Goal: Task Accomplishment & Management: Use online tool/utility

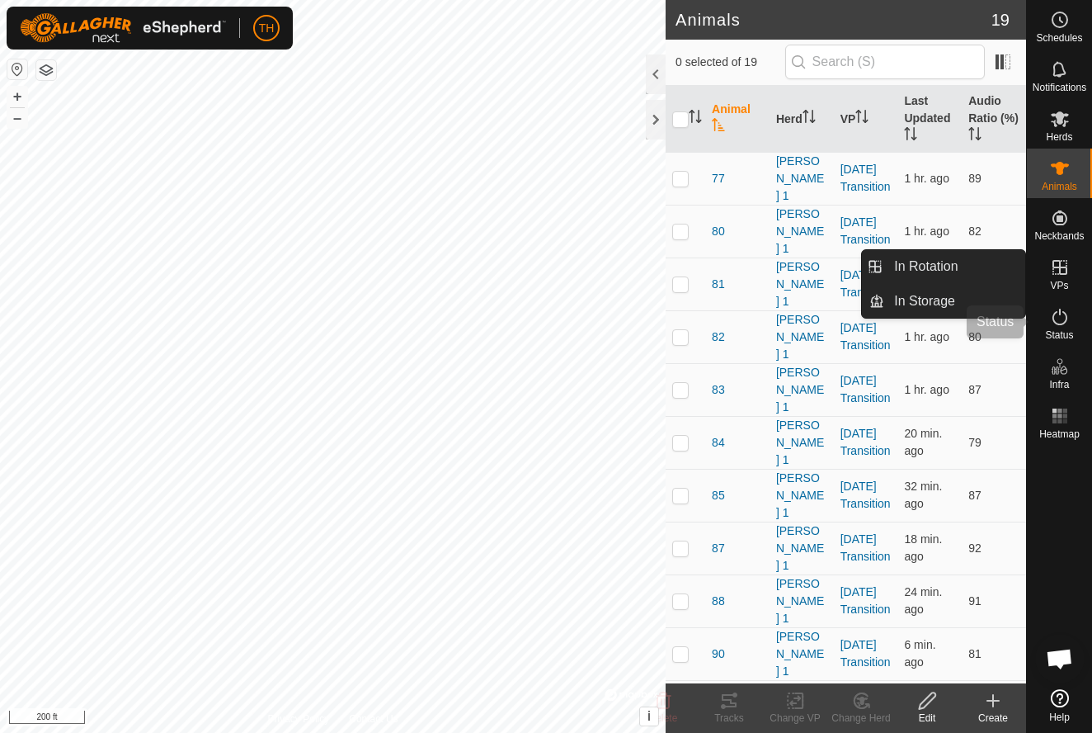
click at [1060, 306] on es-activation-svg-icon at bounding box center [1060, 317] width 30 height 26
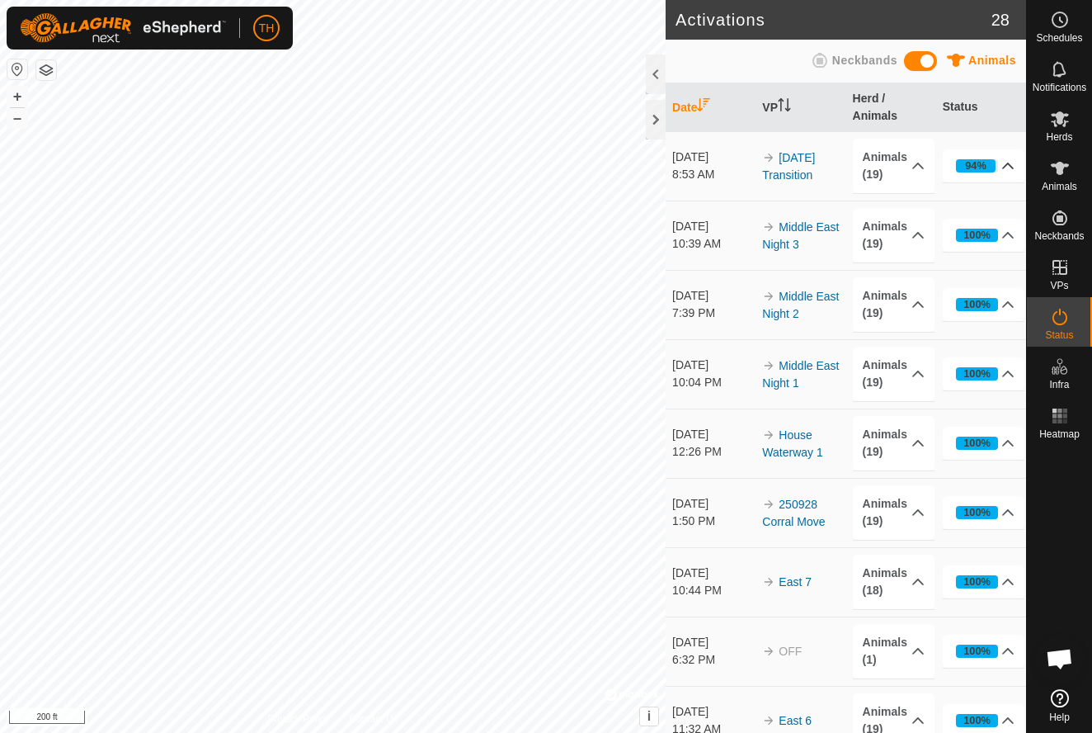
click at [980, 165] on div "94%" at bounding box center [975, 166] width 21 height 16
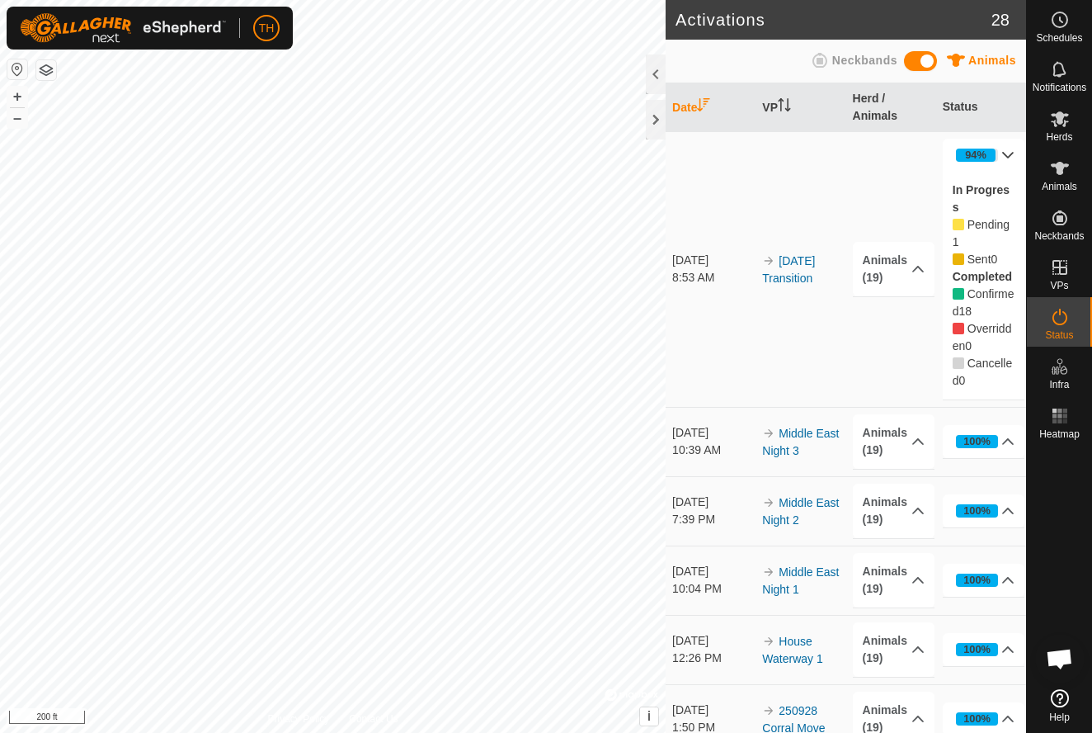
click at [960, 224] on icon at bounding box center [959, 225] width 12 height 12
click at [907, 276] on p-accordion-header "Animals (19)" at bounding box center [894, 269] width 83 height 54
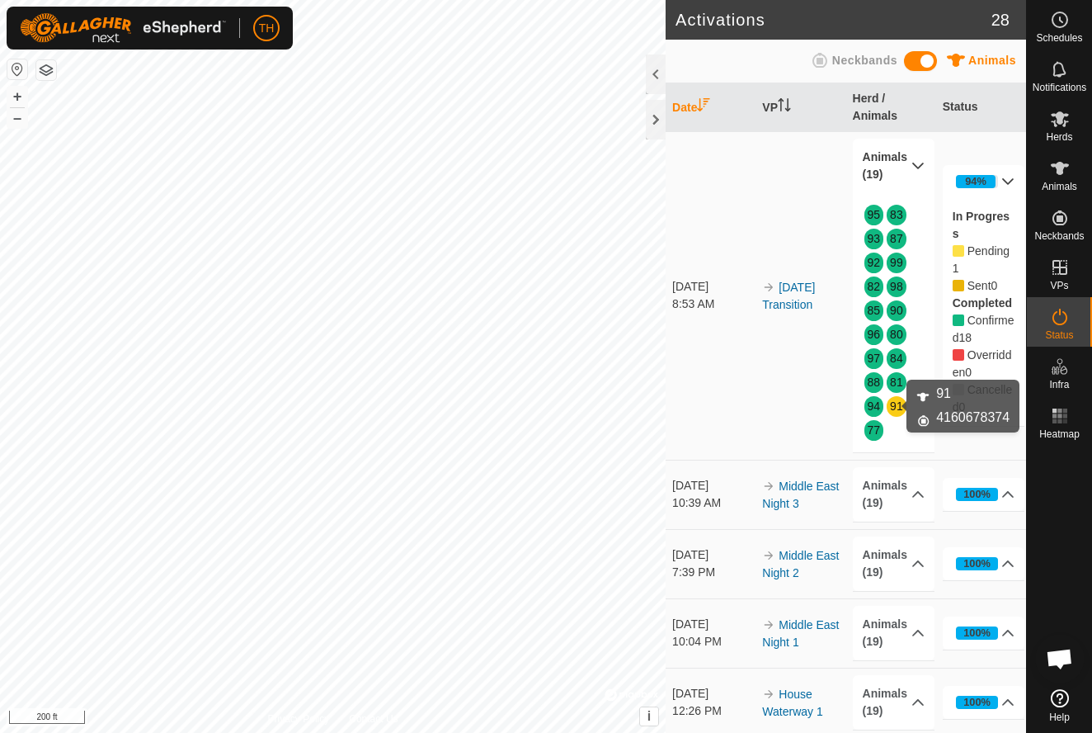
click at [894, 405] on link "91" at bounding box center [896, 405] width 13 height 13
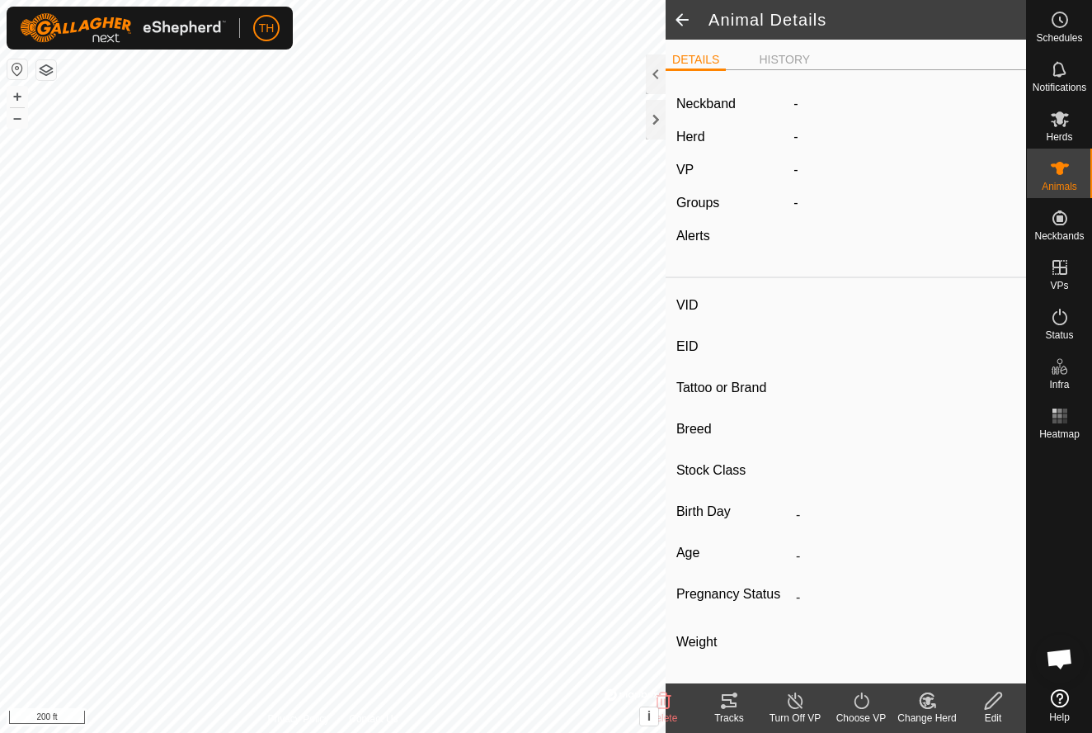
type input "91"
type input "-"
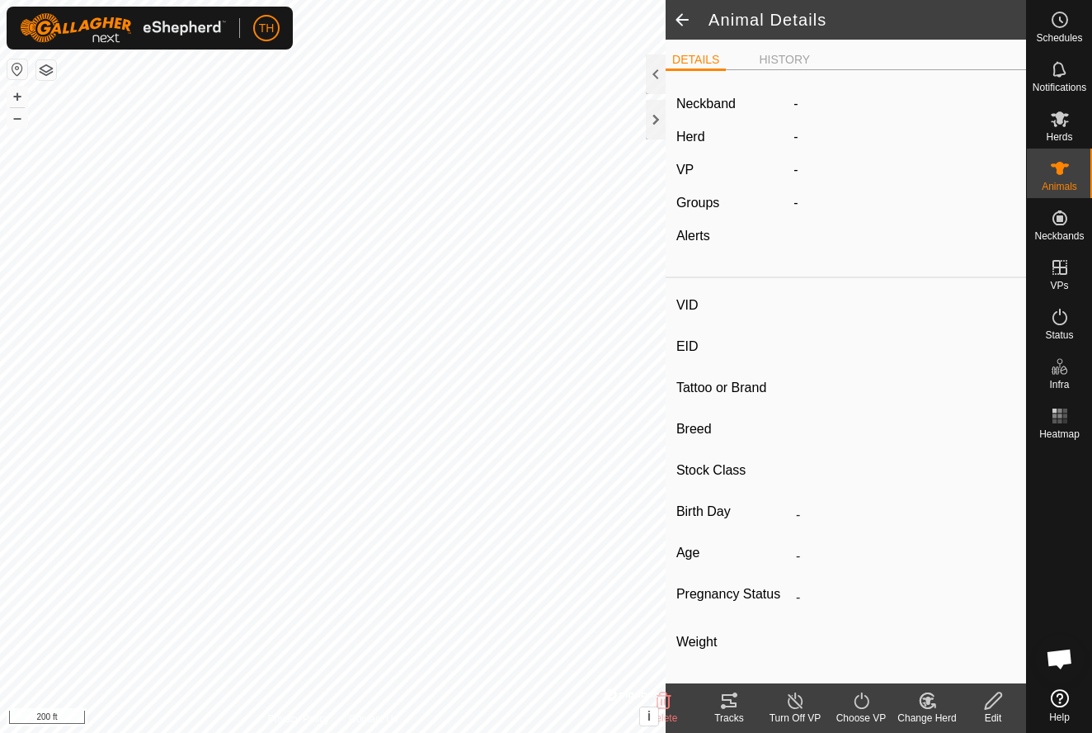
type input "0 kg"
type input "-"
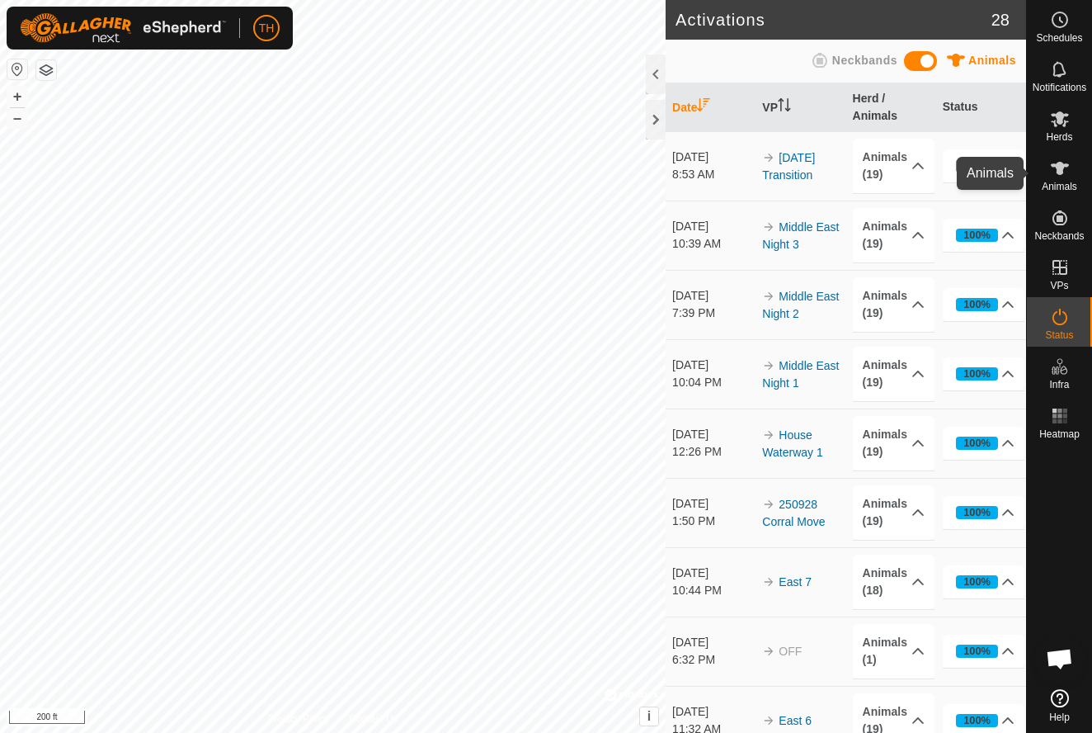
click at [1068, 172] on icon at bounding box center [1060, 168] width 20 height 20
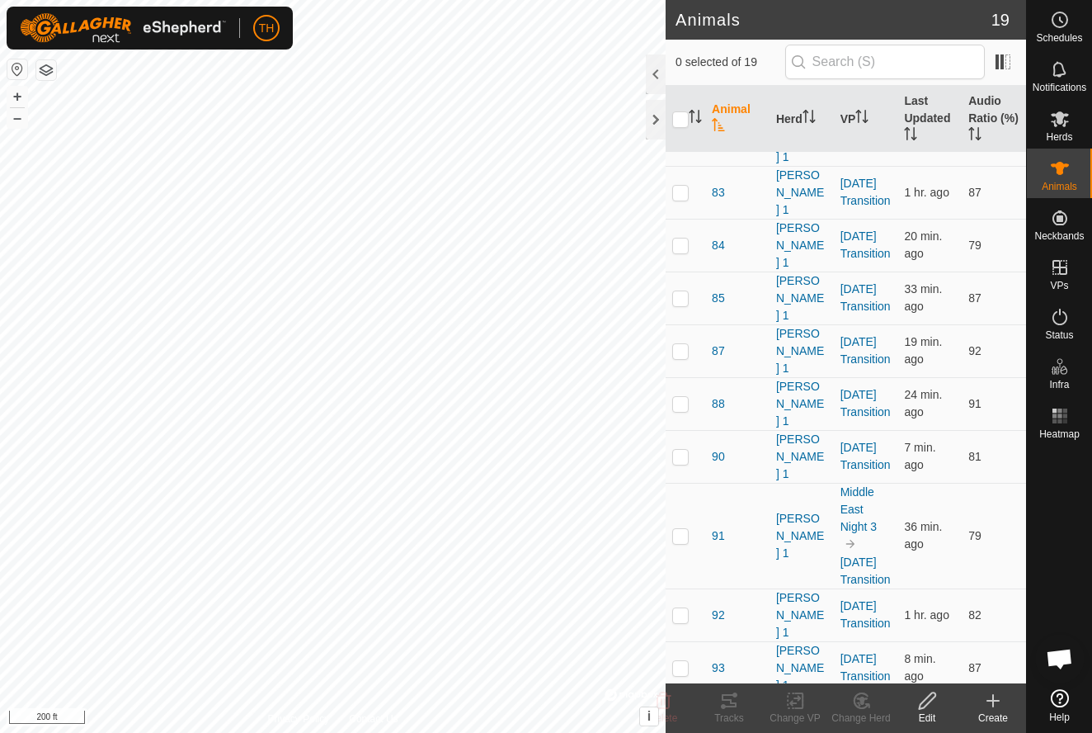
scroll to position [196, 0]
click at [681, 530] on p-checkbox at bounding box center [680, 536] width 17 height 13
checkbox input "true"
click at [795, 701] on icon at bounding box center [796, 701] width 21 height 20
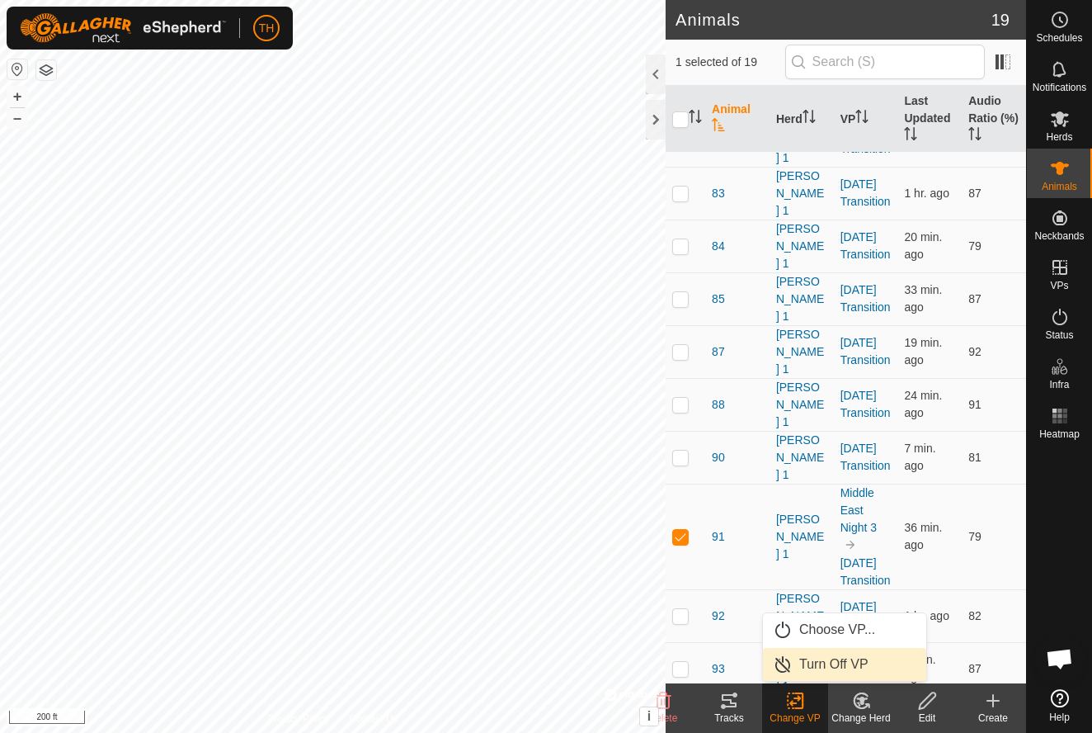
click at [820, 660] on span "Turn Off VP" at bounding box center [834, 664] width 69 height 20
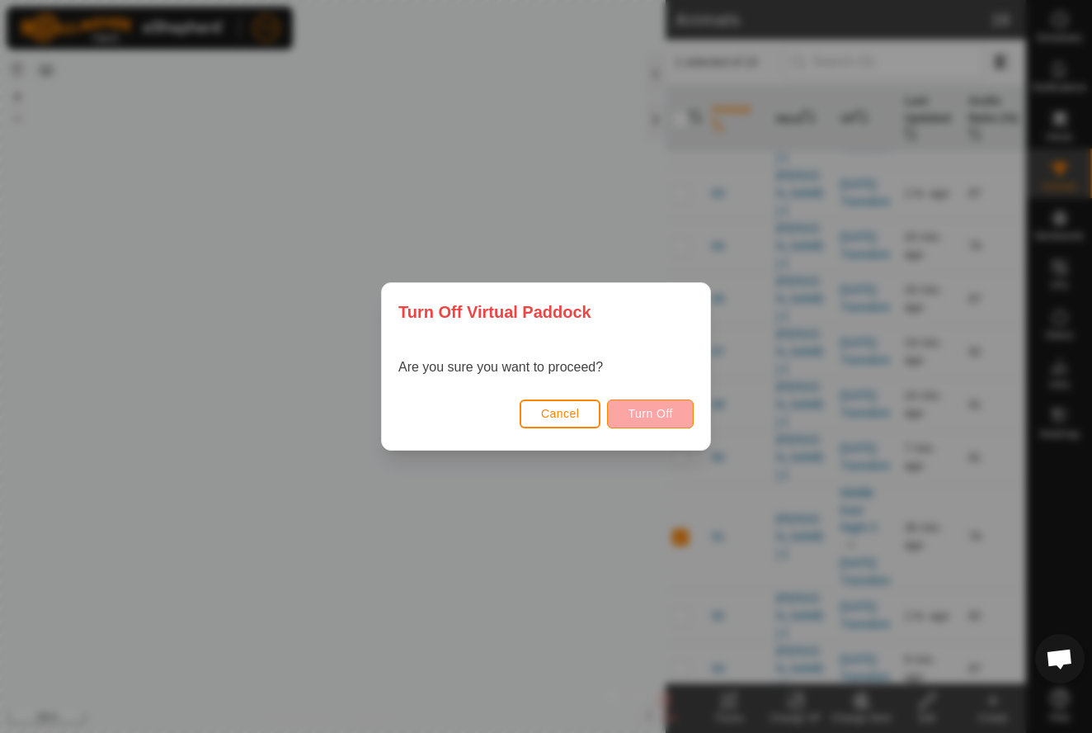
click at [657, 409] on span "Turn Off" at bounding box center [650, 413] width 45 height 13
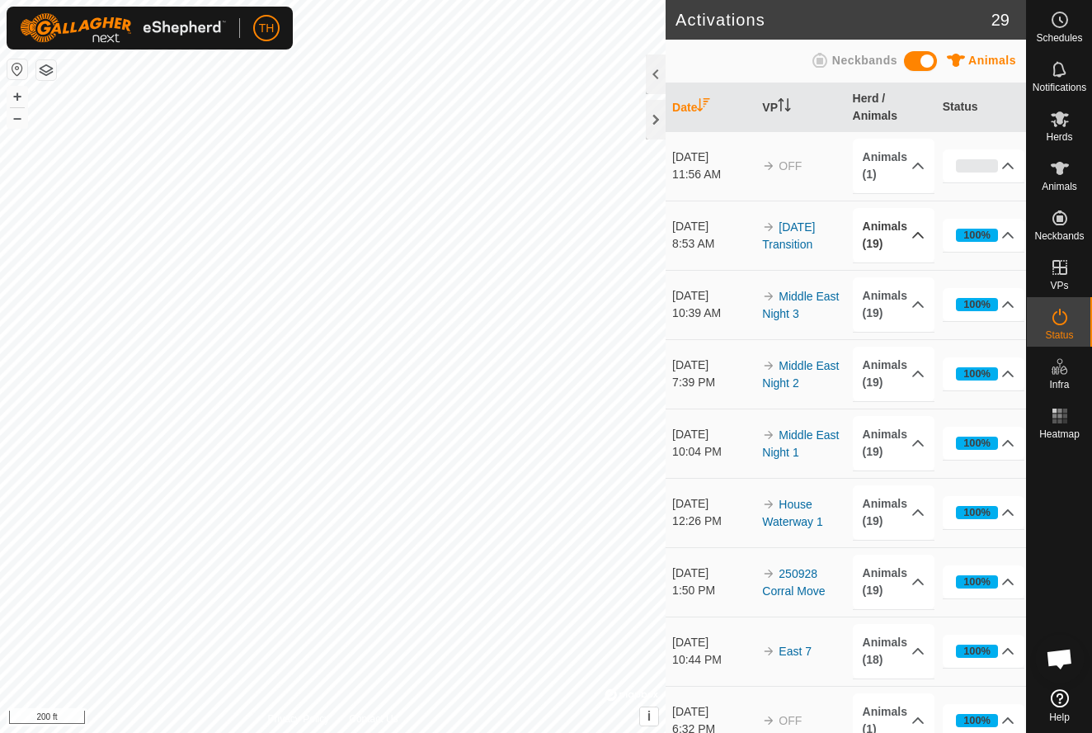
click at [917, 238] on icon at bounding box center [918, 235] width 13 height 13
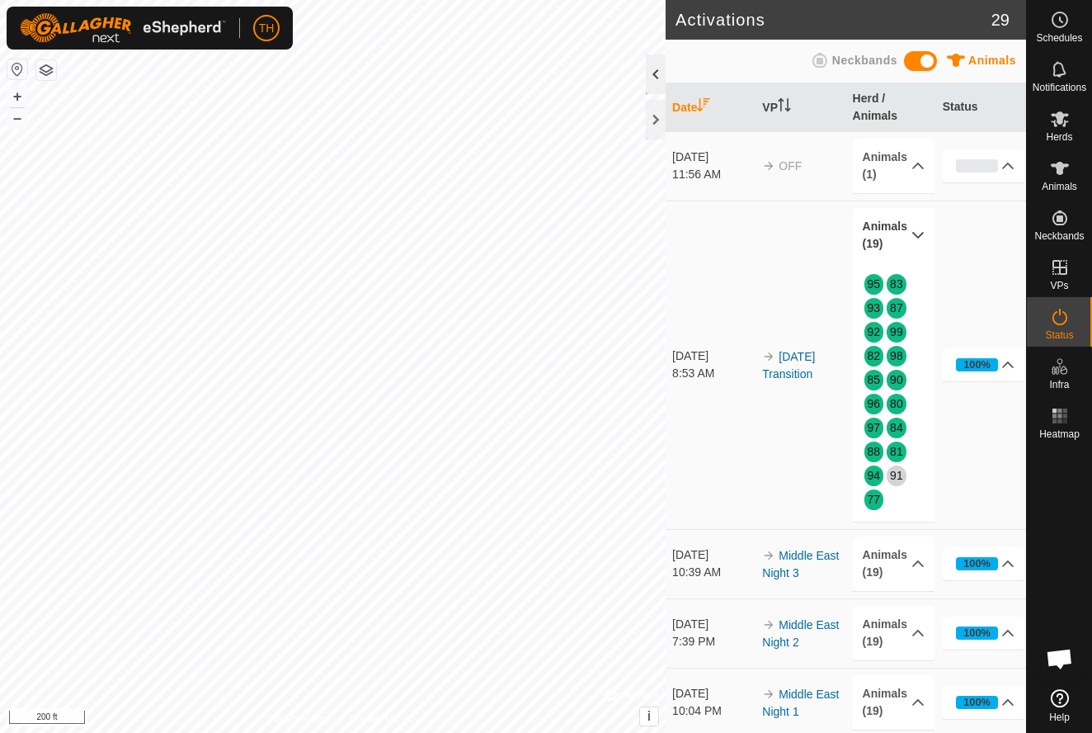
click at [653, 73] on div at bounding box center [656, 74] width 20 height 40
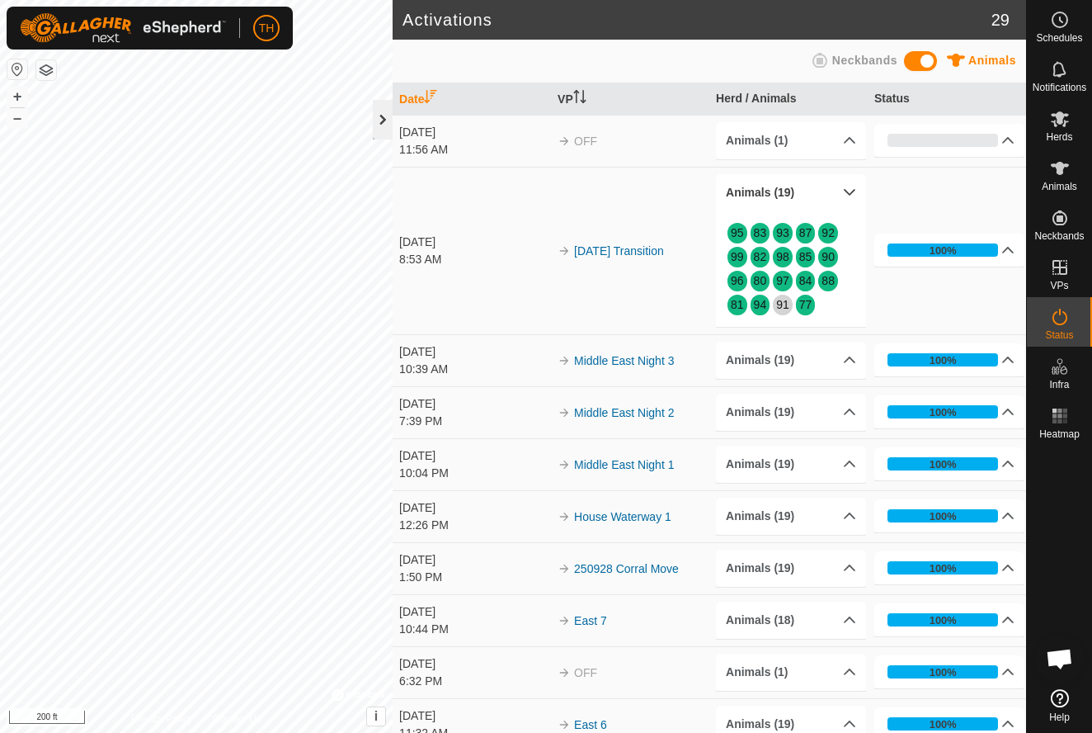
click at [382, 120] on div at bounding box center [383, 120] width 20 height 40
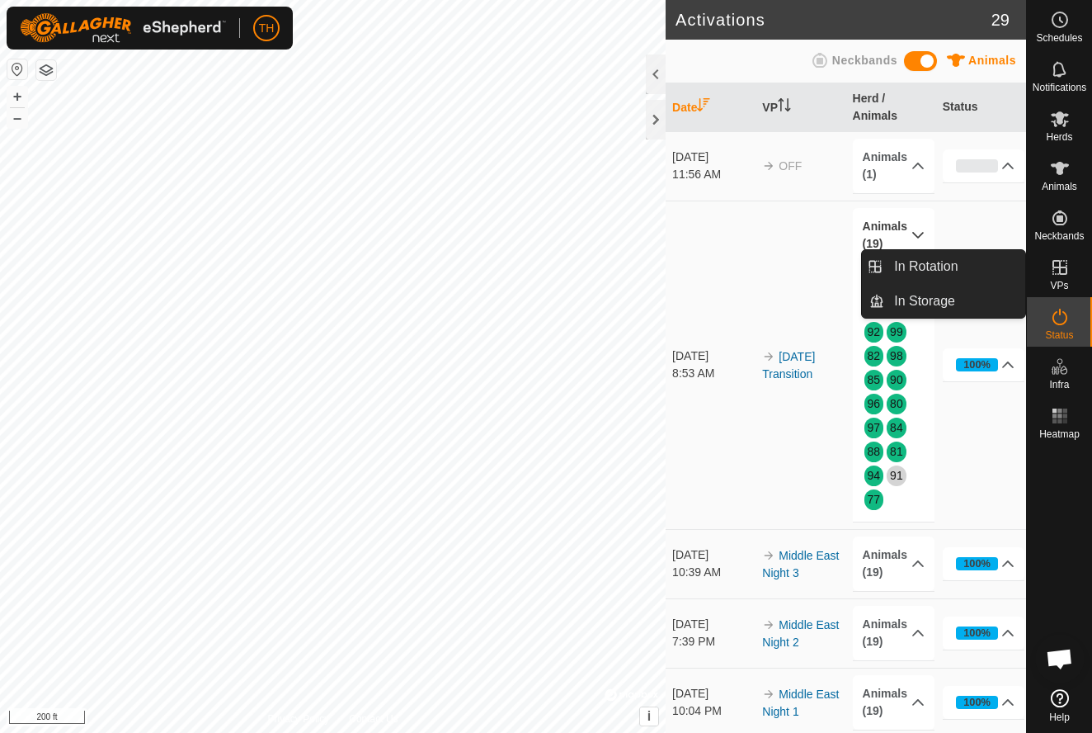
click at [1058, 270] on icon at bounding box center [1060, 267] width 20 height 20
click at [949, 260] on span "In Rotation" at bounding box center [926, 267] width 64 height 20
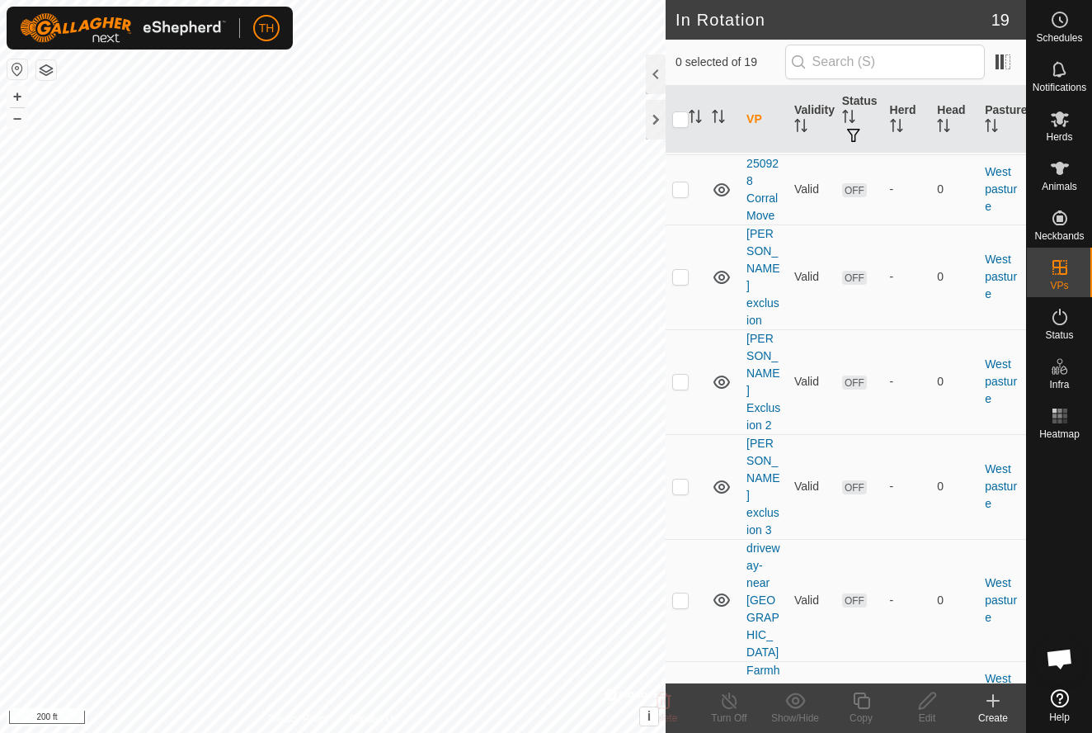
scroll to position [885, 0]
checkbox input "true"
click at [859, 699] on icon at bounding box center [861, 700] width 17 height 17
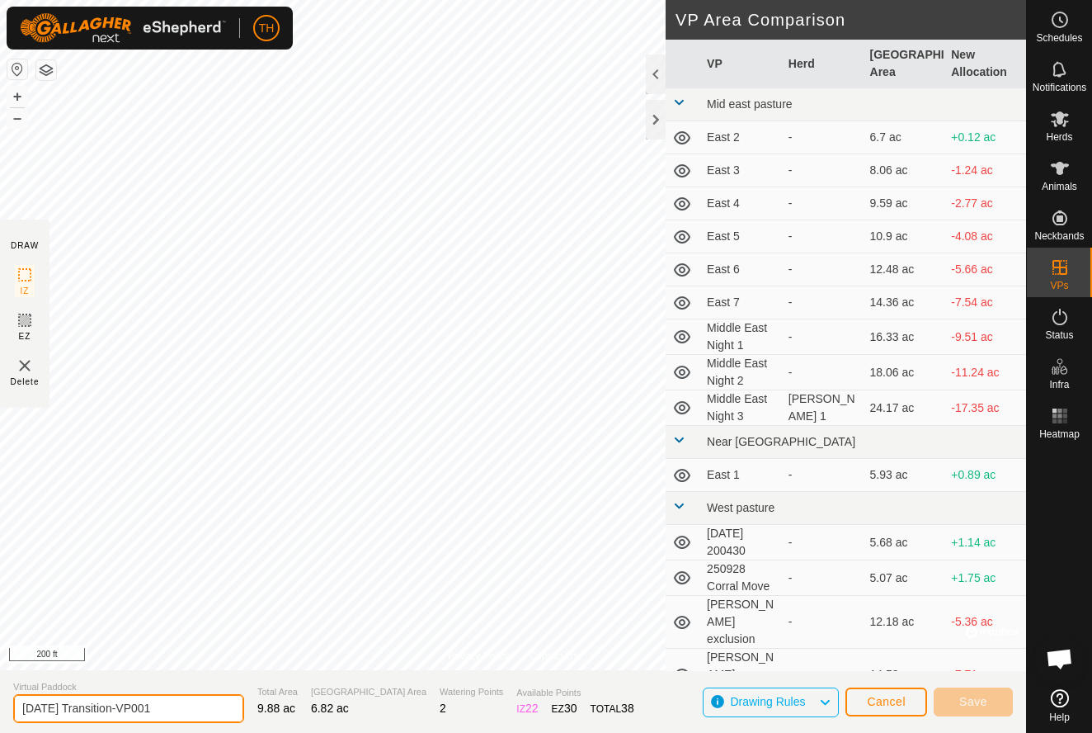
click at [175, 708] on input "[DATE] Transition-VP001" at bounding box center [128, 708] width 231 height 29
type input "[DATE] Transition v2"
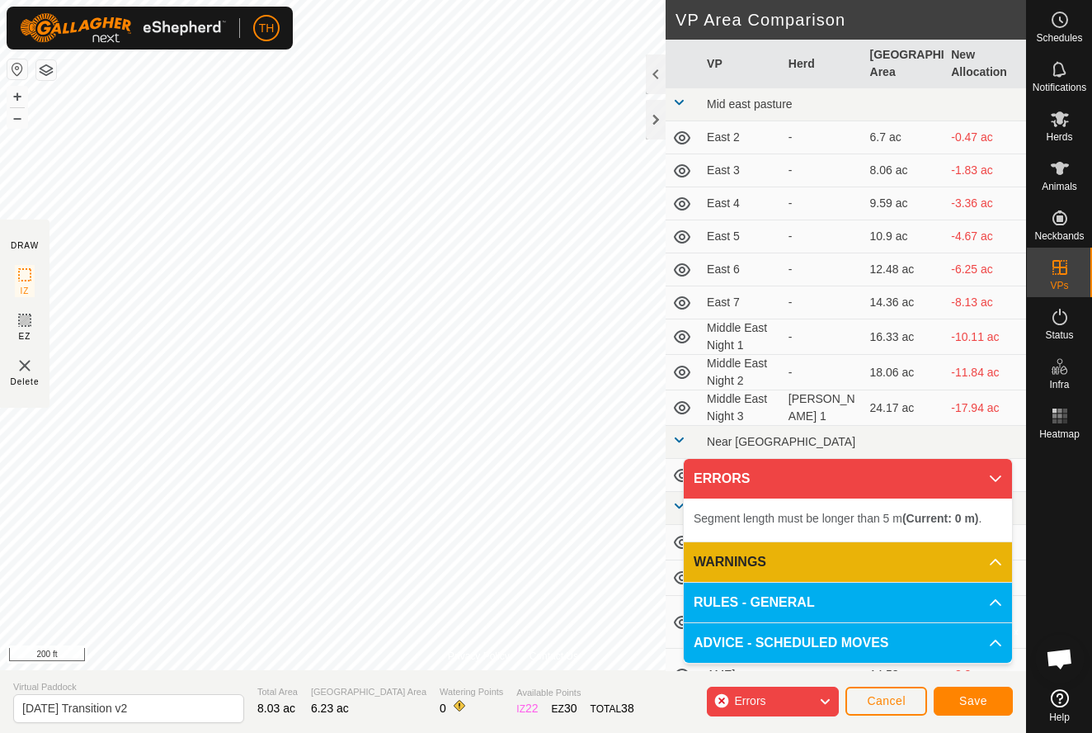
click at [828, 699] on icon at bounding box center [825, 701] width 13 height 21
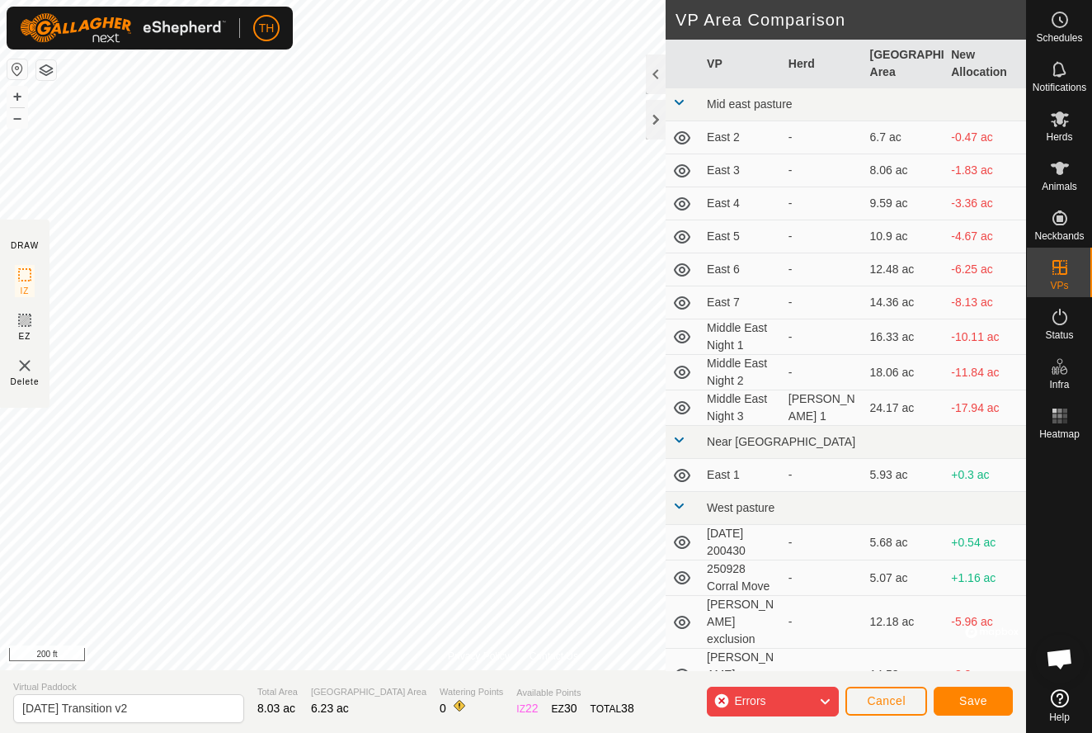
click at [828, 699] on icon at bounding box center [825, 701] width 13 height 21
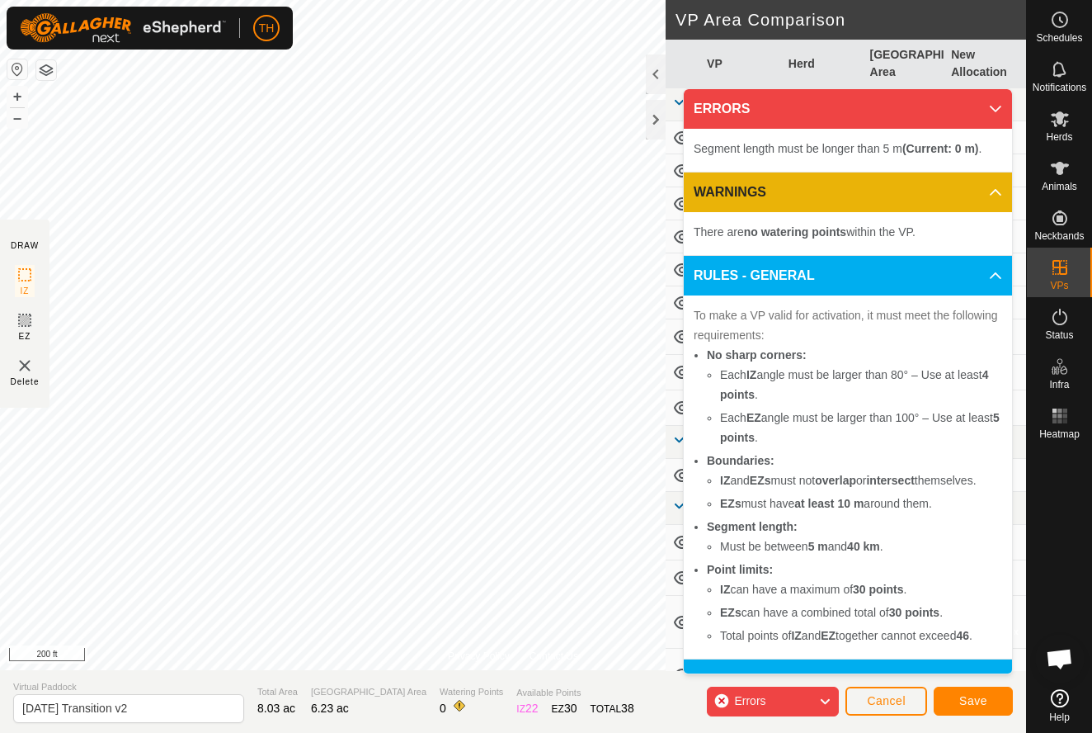
click at [1000, 107] on icon at bounding box center [996, 109] width 12 height 7
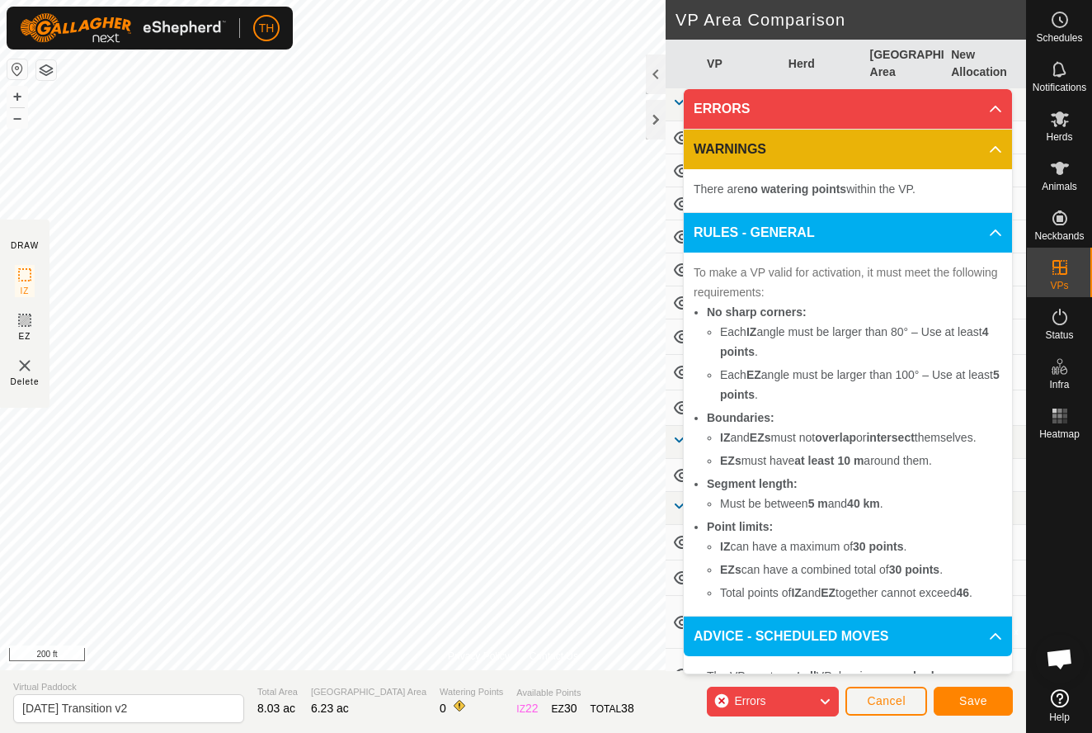
click at [1000, 107] on p-accordion-header "ERRORS" at bounding box center [848, 109] width 328 height 40
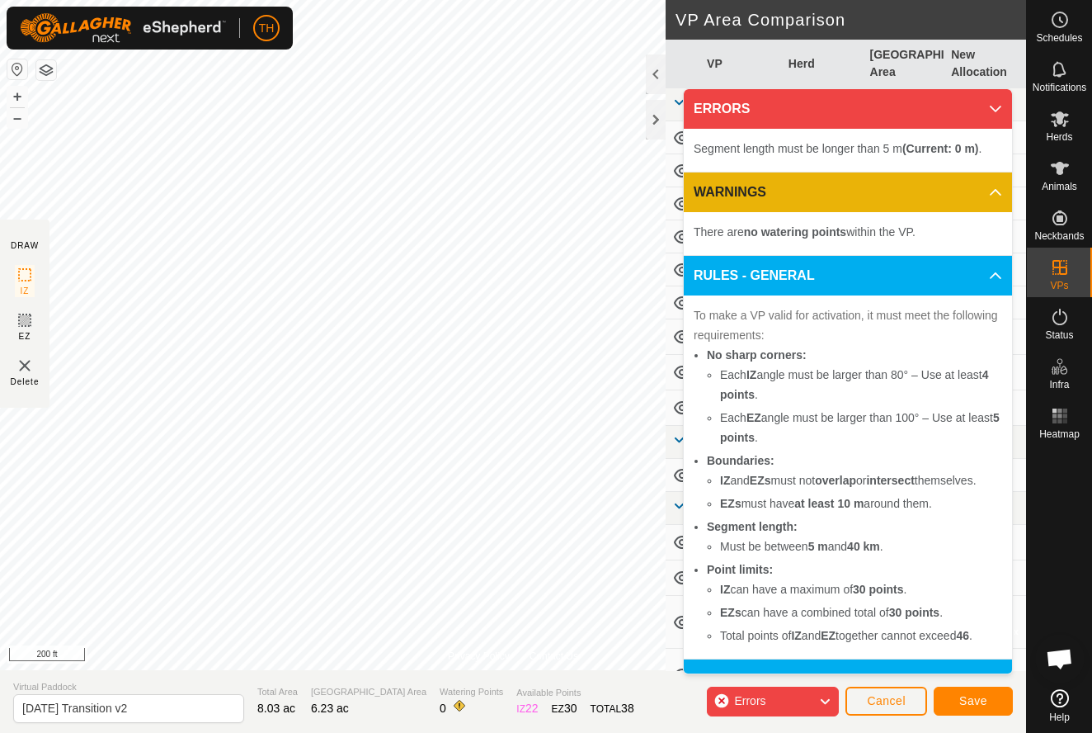
click at [587, 699] on section "Virtual Paddock [DATE] Transition v2 Total Area 8.03 ac Grazing Area 6.23 ac Wa…" at bounding box center [513, 701] width 1026 height 63
click at [1003, 106] on p-accordion-header "ERRORS" at bounding box center [848, 109] width 328 height 40
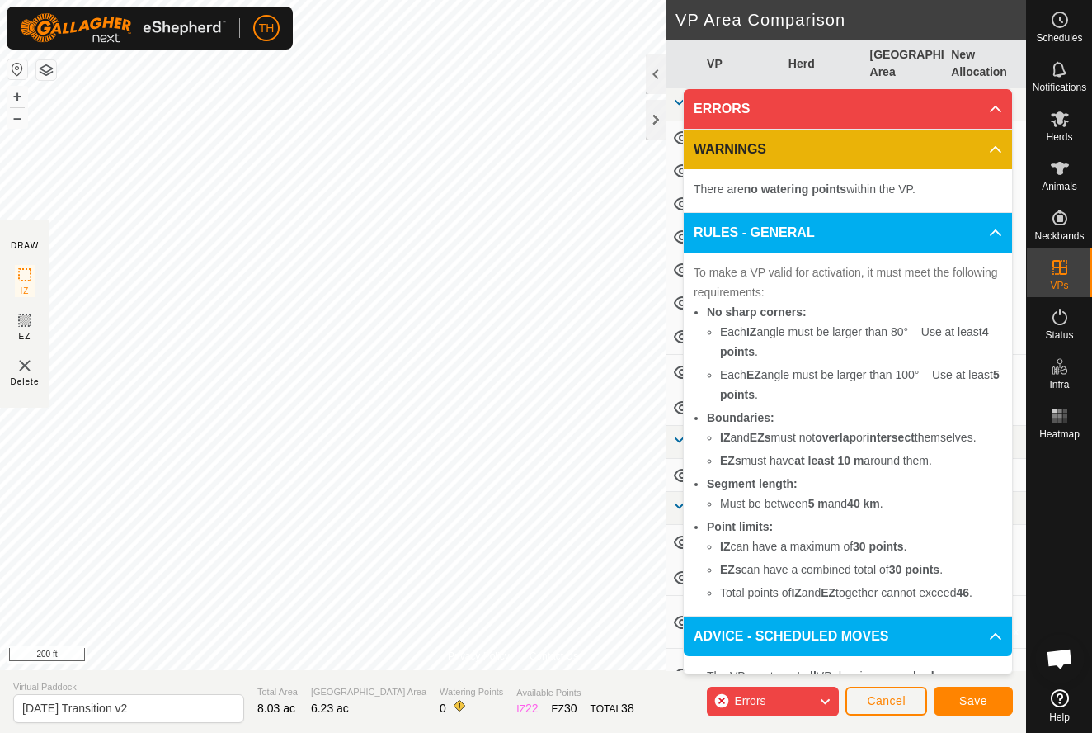
click at [24, 365] on img at bounding box center [25, 366] width 20 height 20
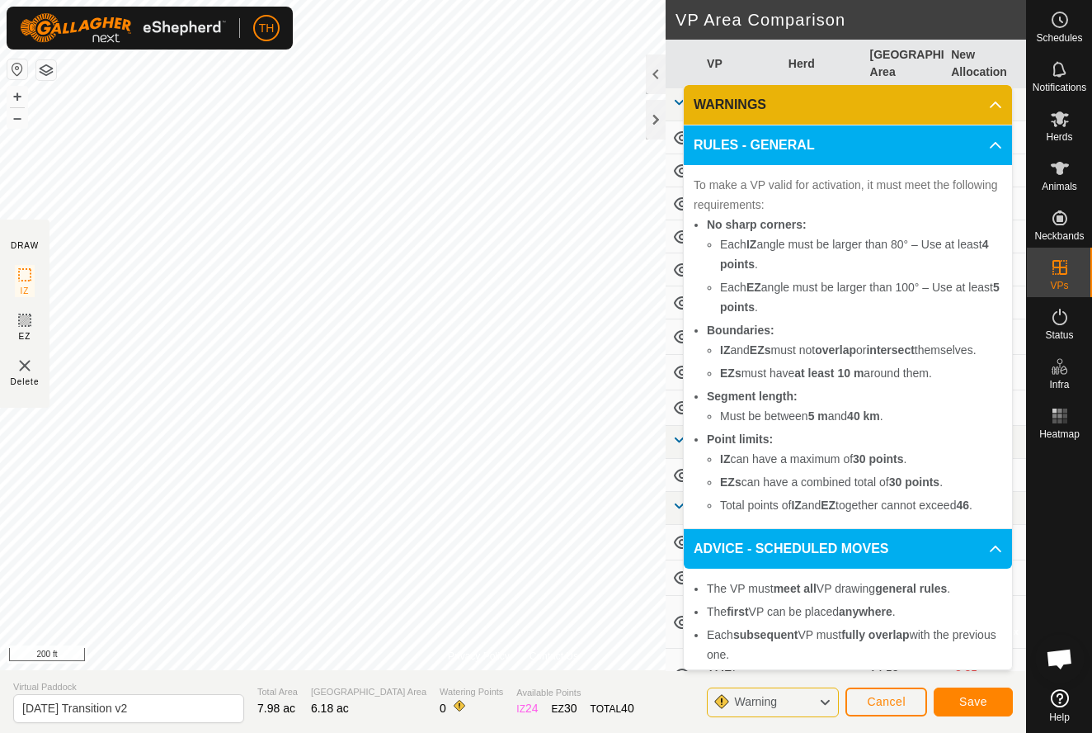
click at [971, 702] on span "Save" at bounding box center [974, 701] width 28 height 13
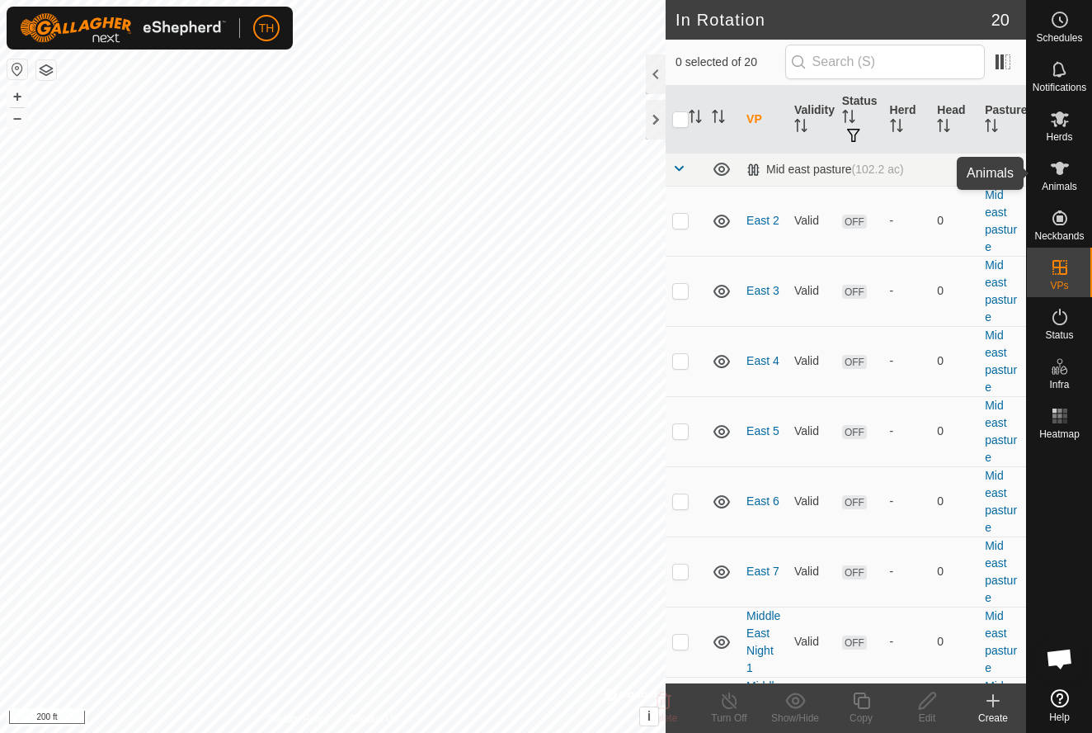
click at [1063, 170] on icon at bounding box center [1060, 168] width 18 height 13
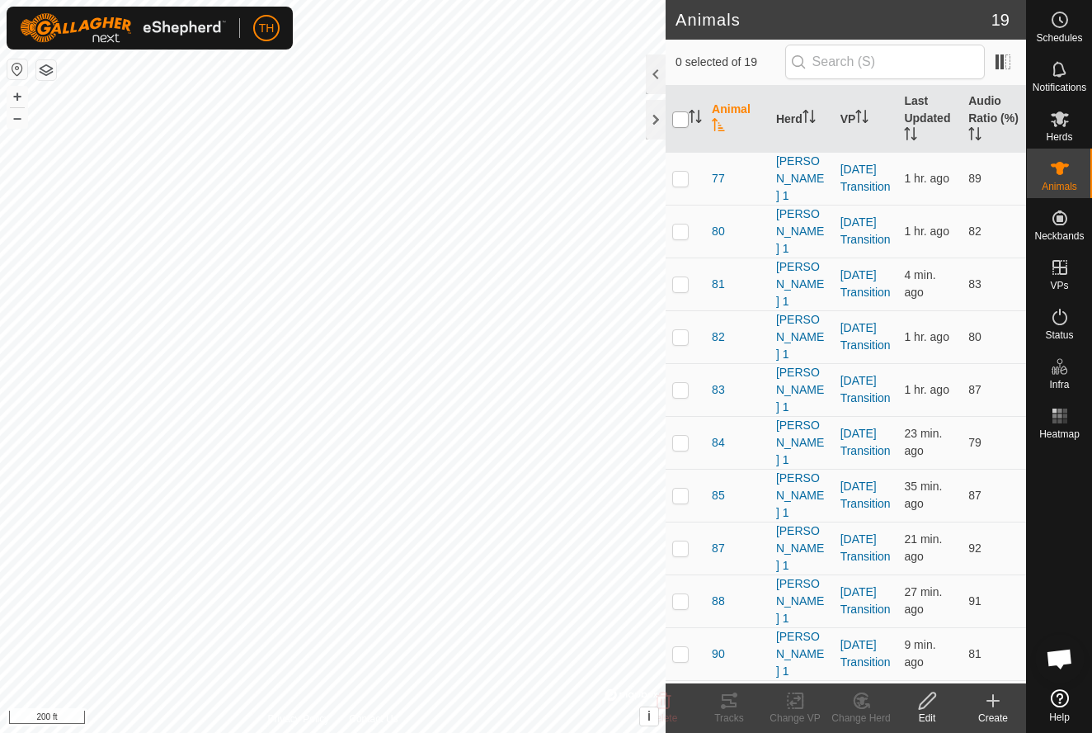
click at [678, 120] on input "checkbox" at bounding box center [680, 119] width 17 height 17
checkbox input "true"
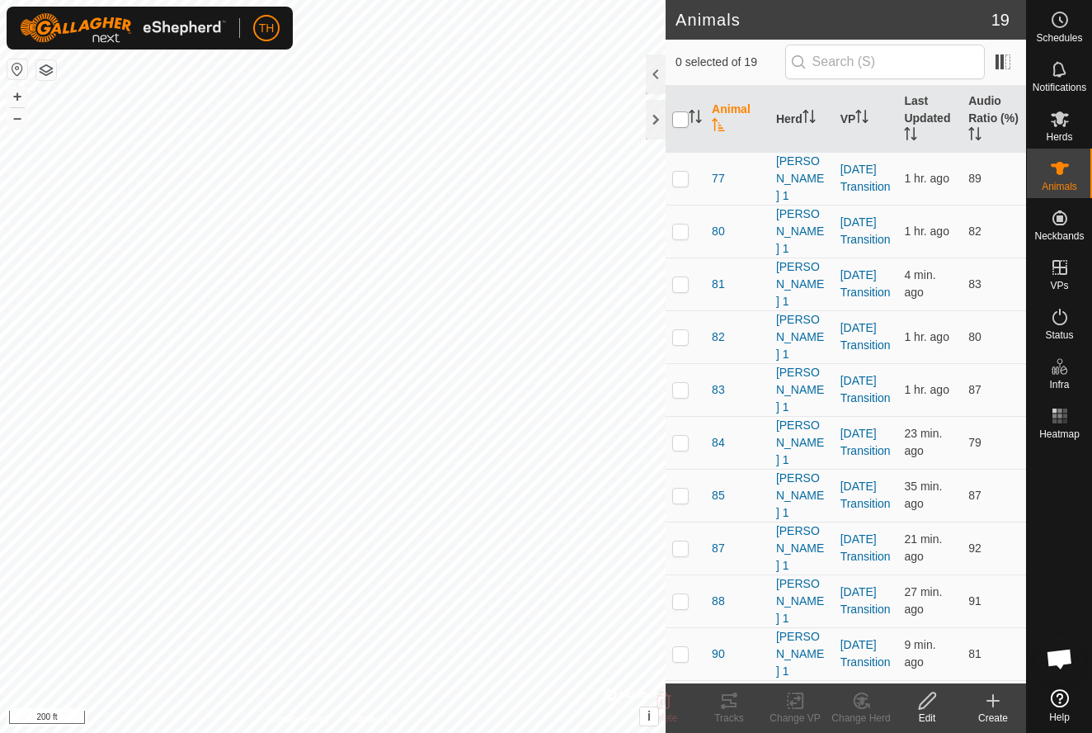
checkbox input "true"
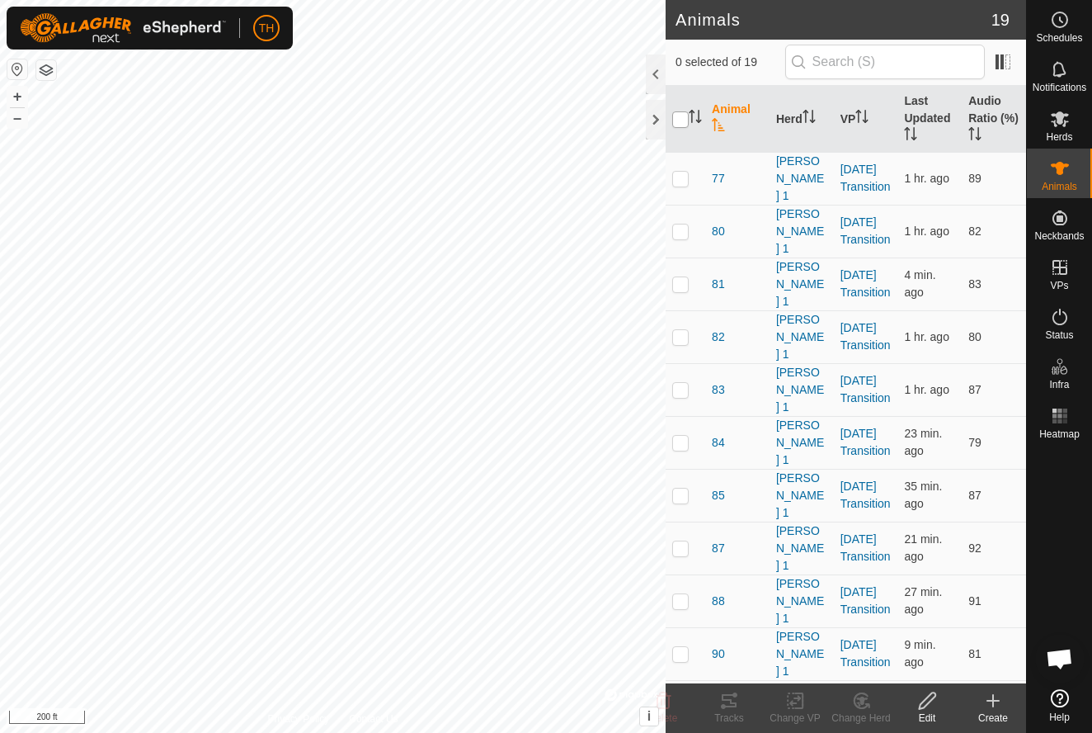
checkbox input "true"
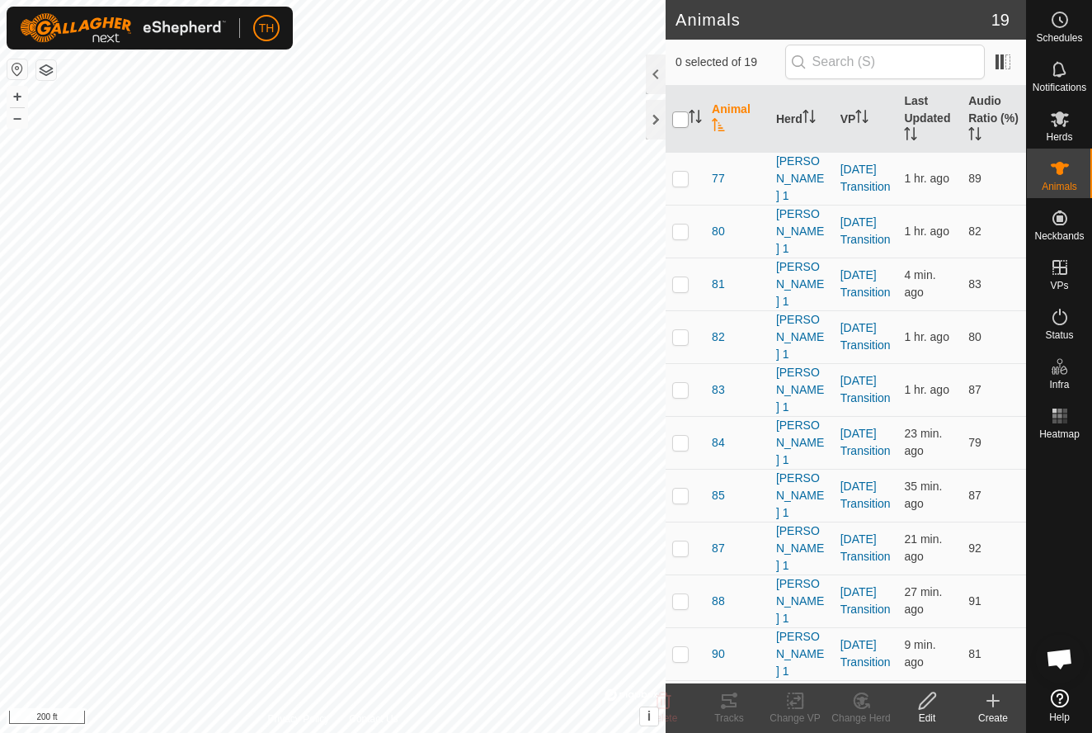
checkbox input "true"
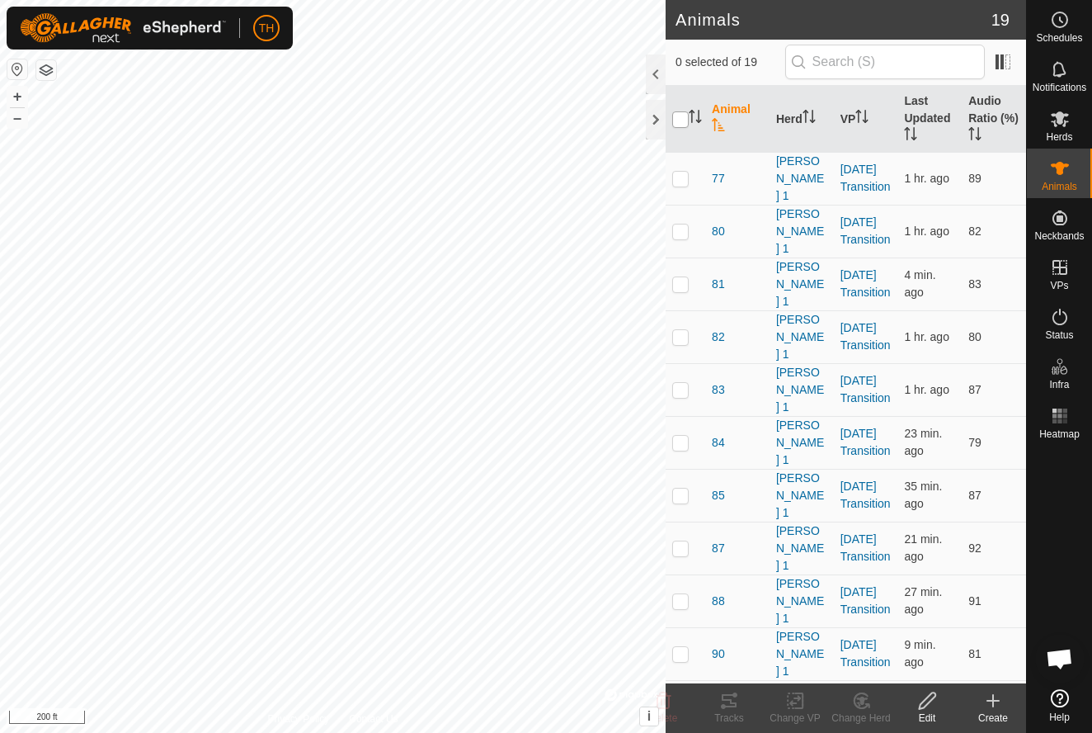
checkbox input "true"
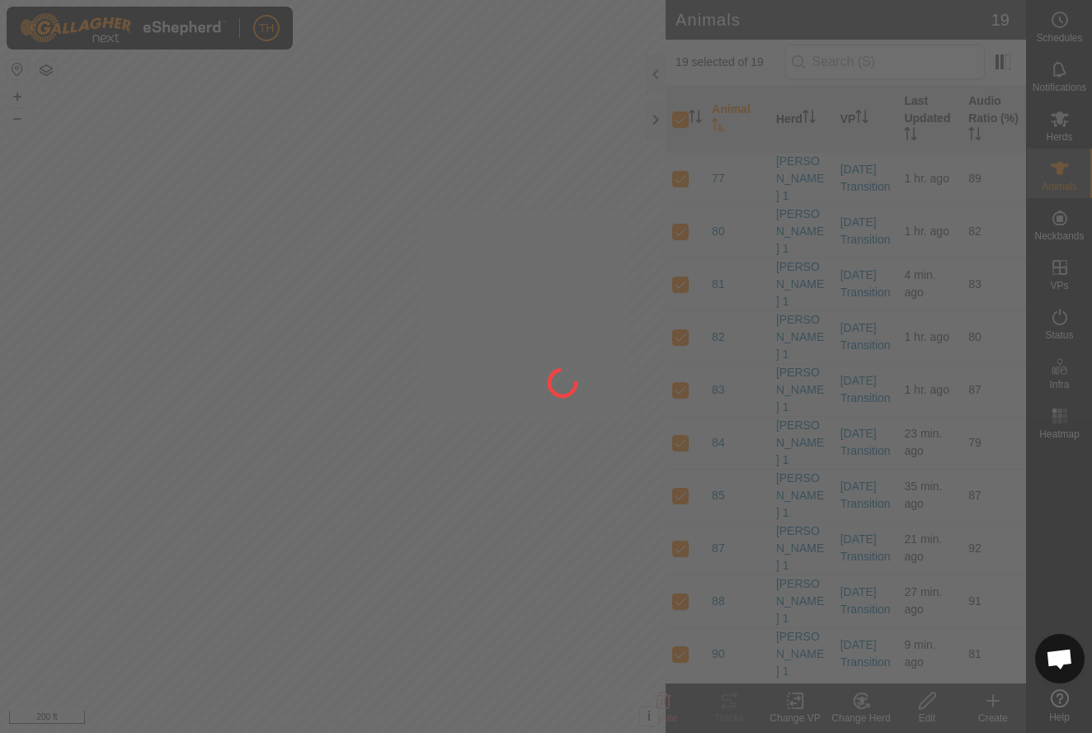
click at [795, 705] on div at bounding box center [546, 366] width 1092 height 733
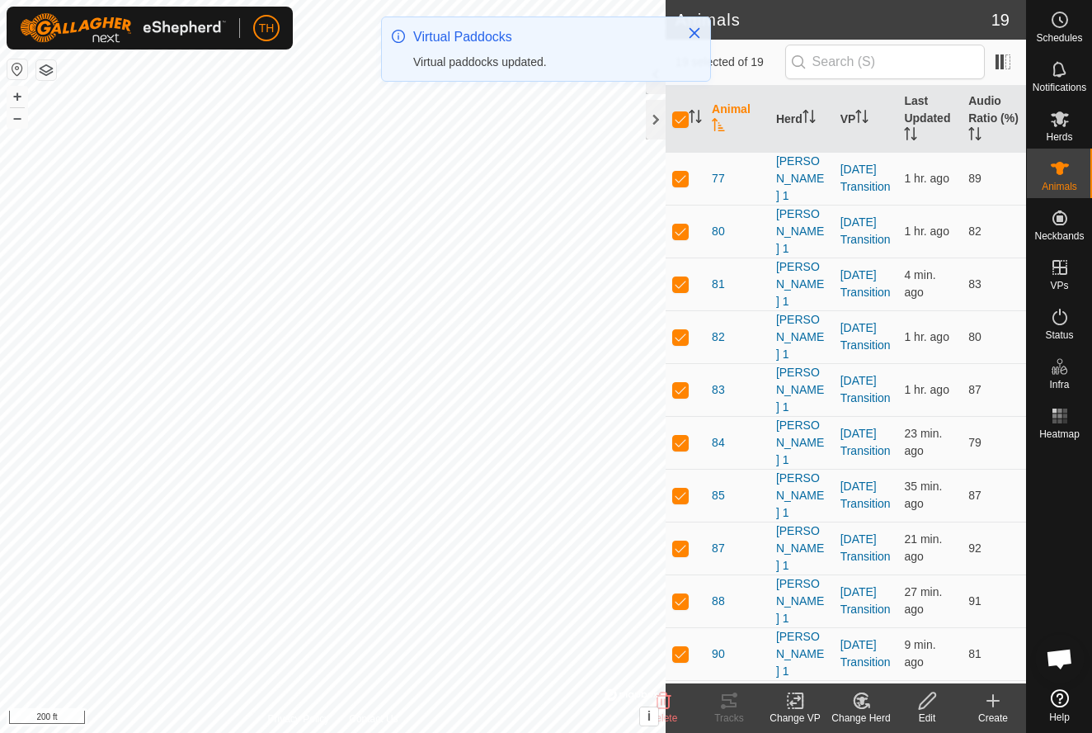
click at [795, 705] on icon at bounding box center [796, 701] width 21 height 20
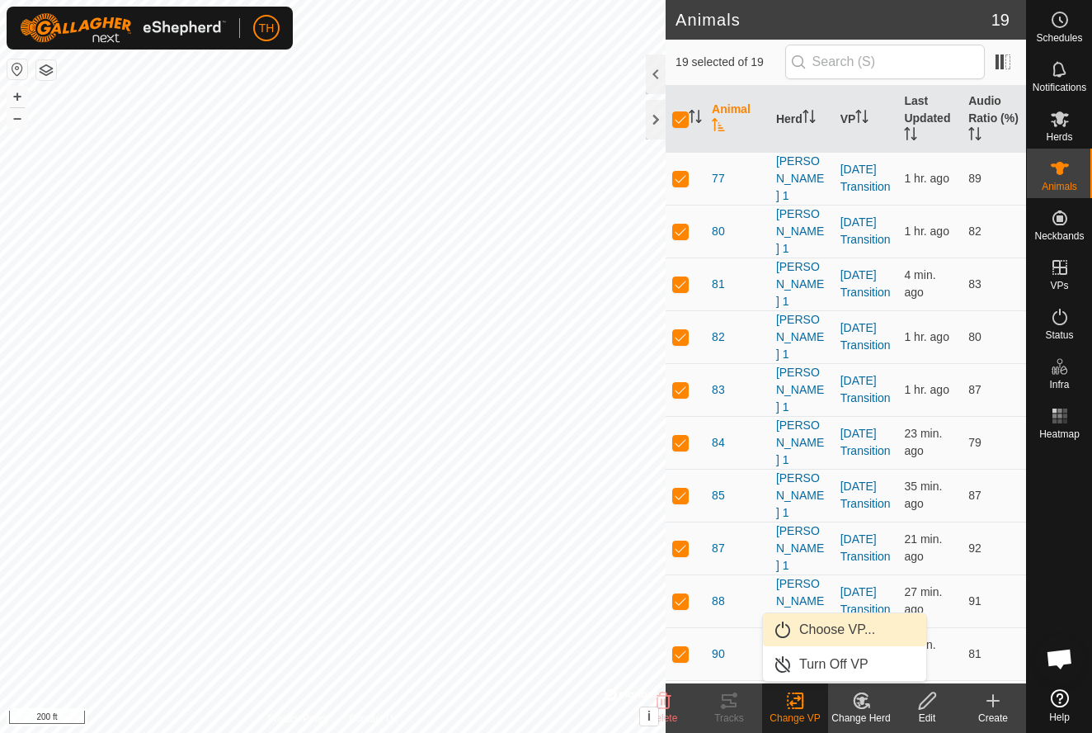
click at [835, 625] on span "Choose VP..." at bounding box center [838, 630] width 76 height 20
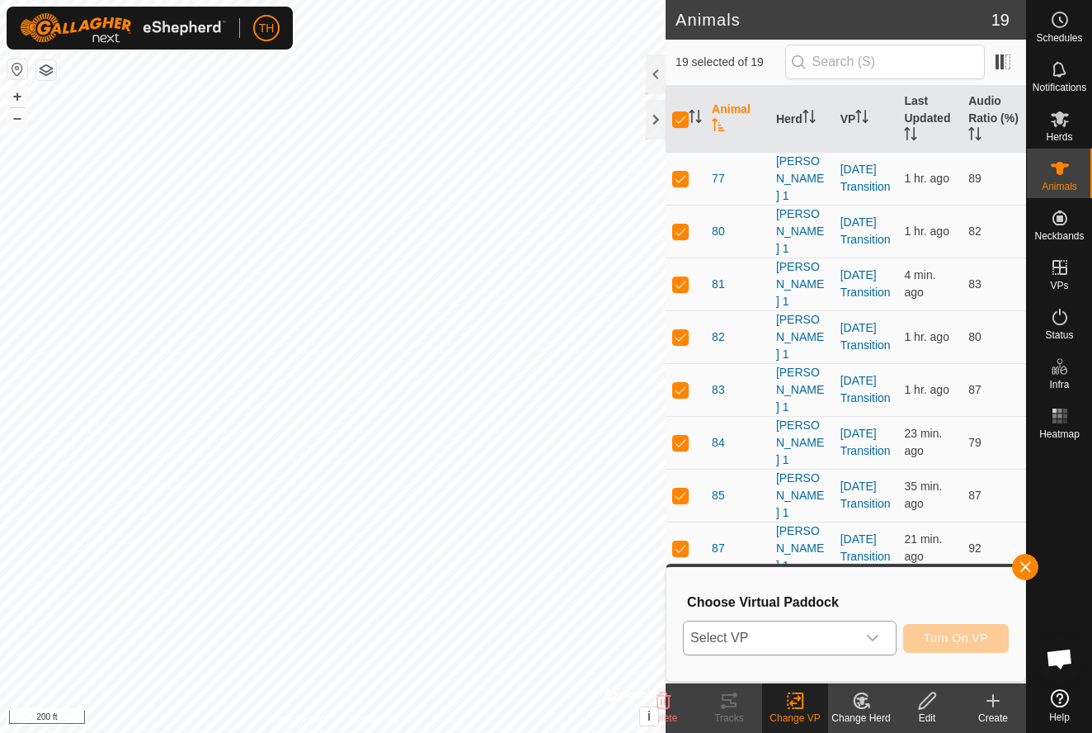
click at [786, 642] on span "Select VP" at bounding box center [770, 637] width 172 height 33
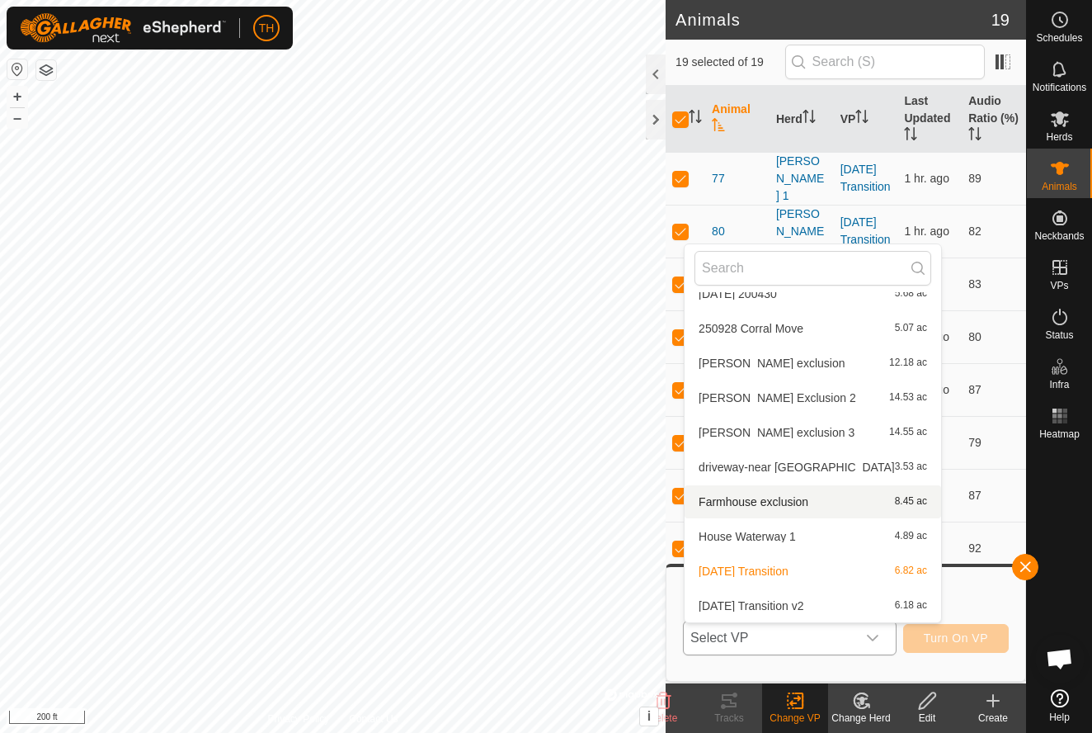
scroll to position [475, 0]
click at [763, 603] on span "[DATE] Transition v2" at bounding box center [751, 606] width 105 height 12
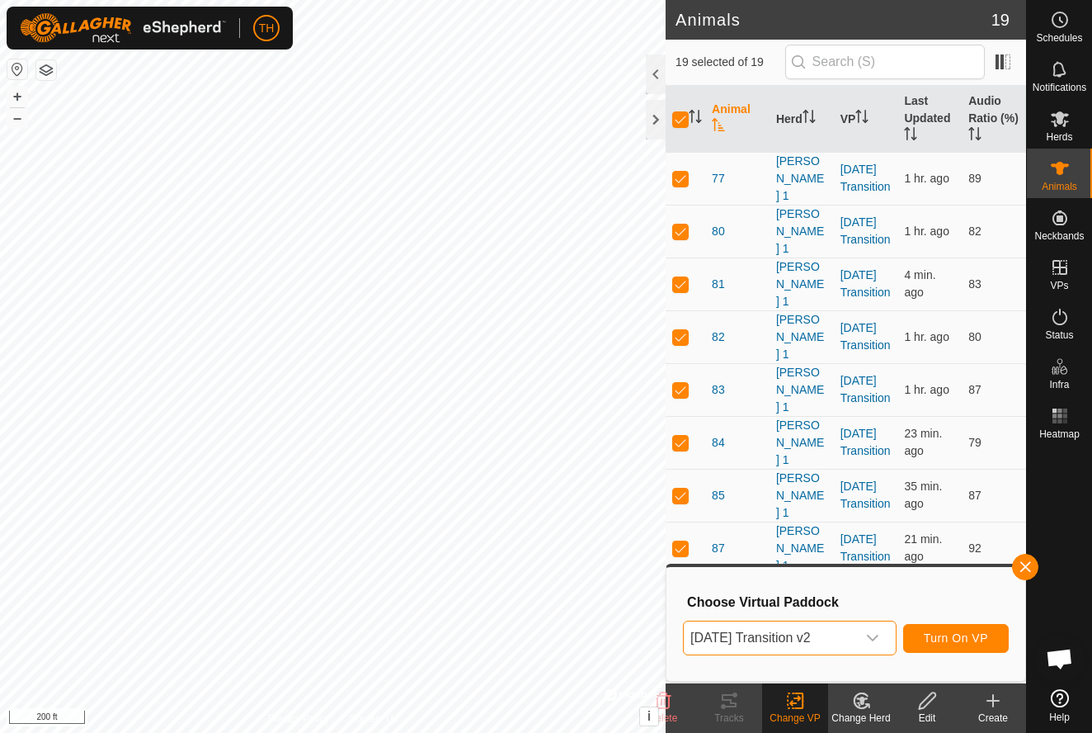
click at [952, 635] on span "Turn On VP" at bounding box center [956, 637] width 64 height 13
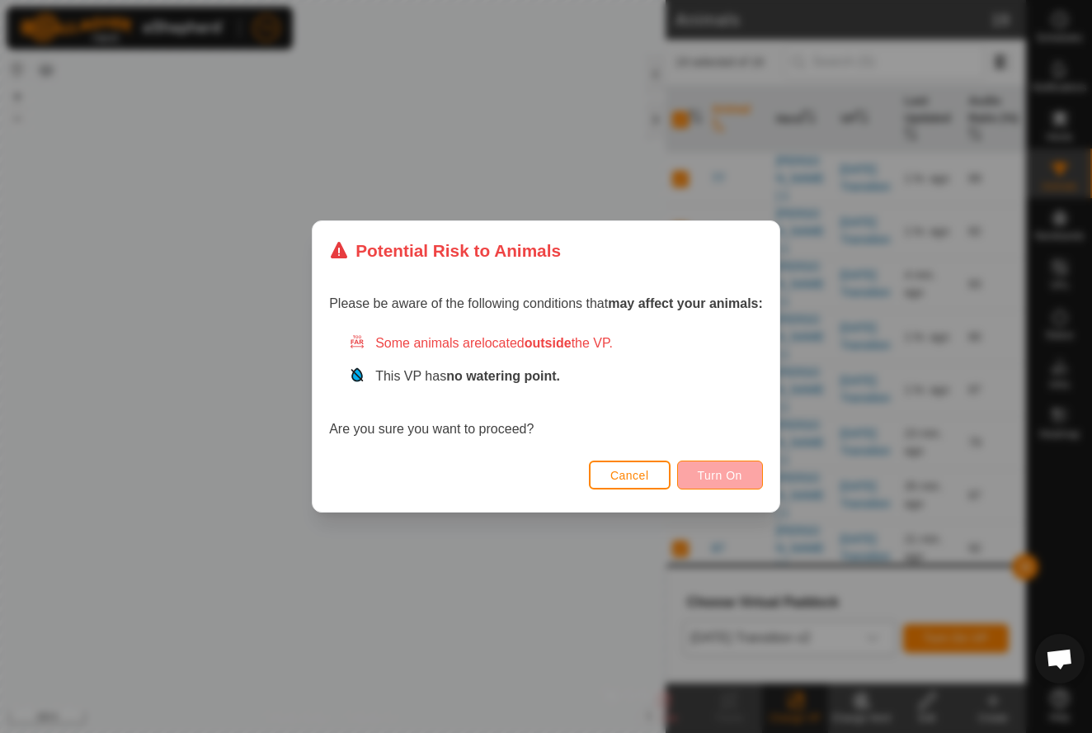
click at [721, 475] on span "Turn On" at bounding box center [720, 475] width 45 height 13
